Goal: Task Accomplishment & Management: Manage account settings

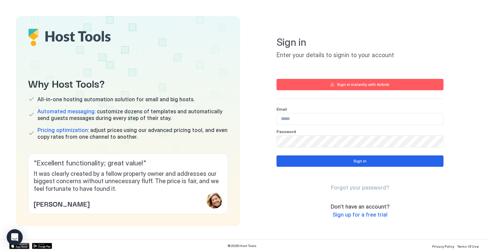
click at [294, 121] on input "Input Field" at bounding box center [360, 118] width 166 height 11
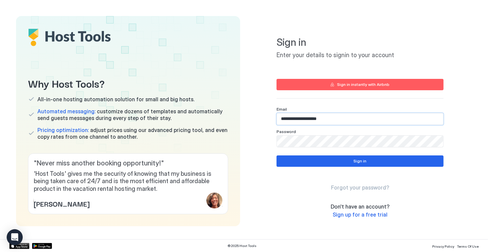
click at [295, 121] on input "**********" at bounding box center [360, 118] width 166 height 11
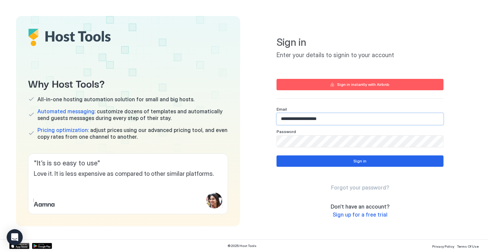
type input "**********"
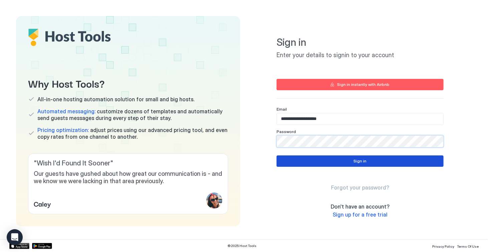
click at [369, 159] on button "Sign in" at bounding box center [359, 160] width 167 height 11
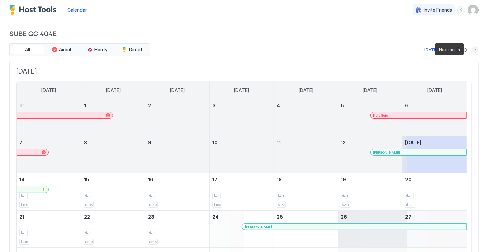
click at [472, 48] on button "Next month" at bounding box center [475, 49] width 7 height 7
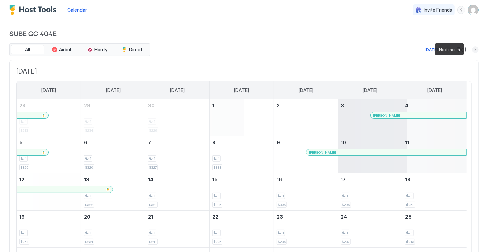
click at [472, 48] on button "Next month" at bounding box center [475, 49] width 7 height 7
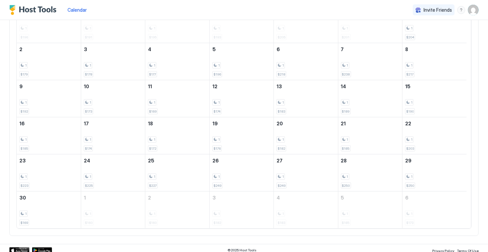
scroll to position [95, 0]
click at [469, 48] on div "[DATE] [DATE] [DATE] [DATE] [DATE] [DATE] [DATE] [DATE] 26 1 $196 27 1 $191 28 …" at bounding box center [243, 99] width 469 height 269
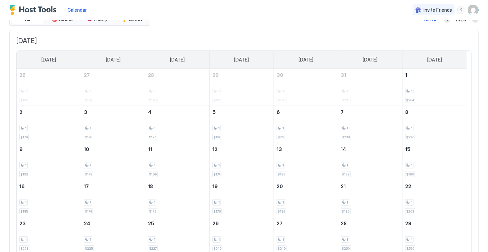
scroll to position [0, 0]
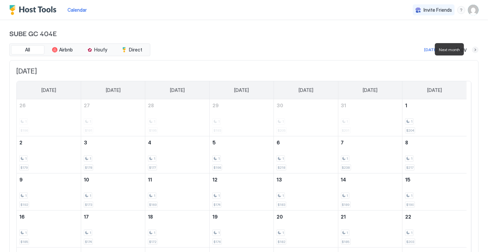
click at [472, 46] on button "Next month" at bounding box center [475, 49] width 7 height 7
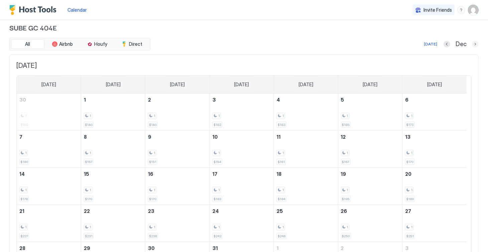
scroll to position [5, 0]
click at [443, 43] on button "Previous month" at bounding box center [446, 45] width 7 height 7
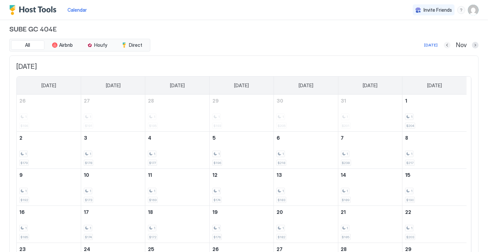
click at [444, 43] on button "Previous month" at bounding box center [447, 45] width 7 height 7
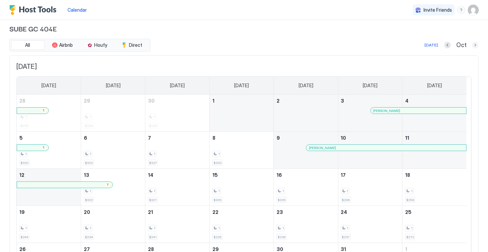
click at [472, 45] on button "Next month" at bounding box center [475, 45] width 7 height 7
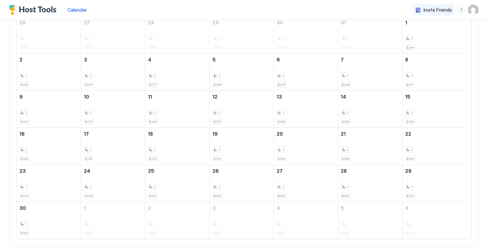
scroll to position [84, 0]
